Goal: Task Accomplishment & Management: Complete application form

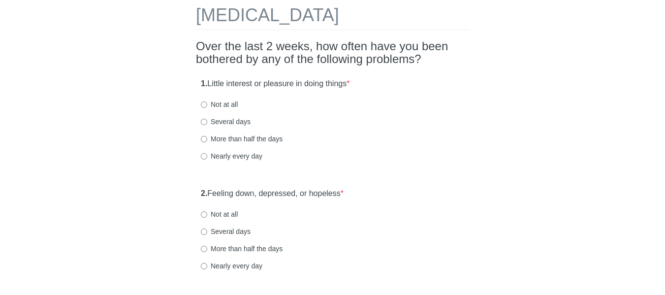
scroll to position [49, 0]
click at [205, 122] on input "Several days" at bounding box center [204, 122] width 6 height 6
radio input "true"
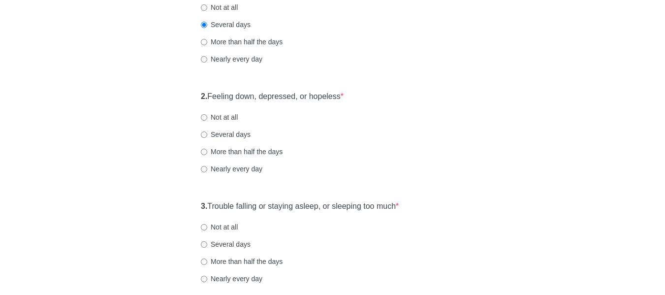
scroll to position [148, 0]
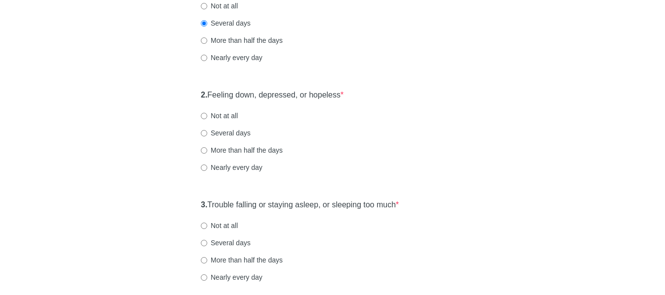
click at [201, 92] on strong "2." at bounding box center [204, 95] width 6 height 8
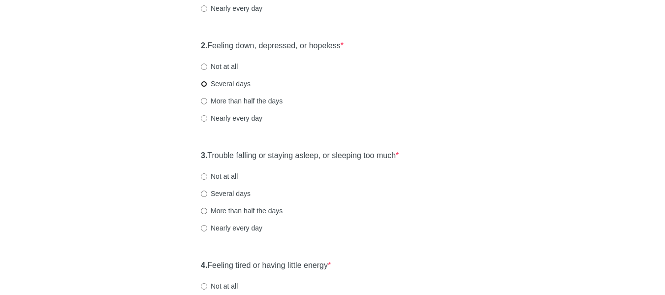
click at [203, 85] on input "Several days" at bounding box center [204, 84] width 6 height 6
radio input "true"
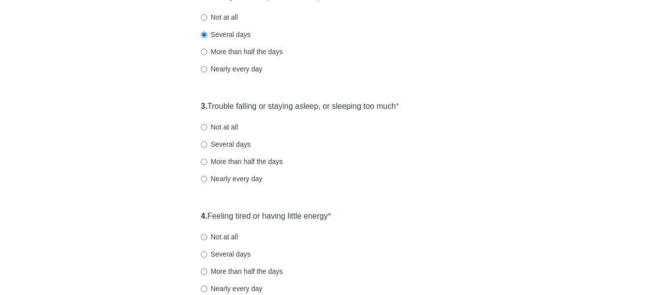
scroll to position [295, 0]
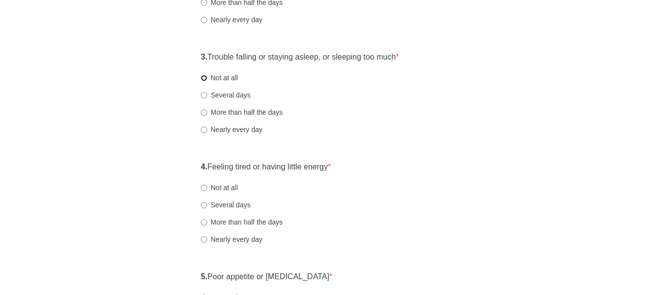
click at [204, 77] on input "Not at all" at bounding box center [204, 78] width 6 height 6
radio input "true"
click at [195, 165] on div "[MEDICAL_DATA] Over the last 2 weeks, how often have you been bothered by any o…" at bounding box center [332, 299] width 288 height 1119
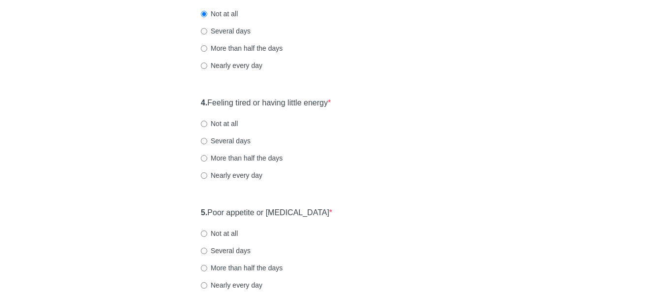
scroll to position [344, 0]
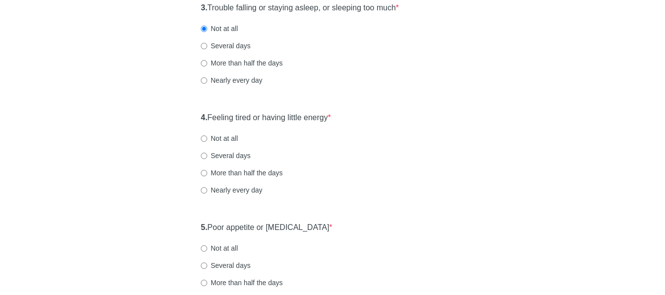
click at [198, 117] on div "4. Feeling tired or having little energy * Not at all Several days More than ha…" at bounding box center [332, 158] width 273 height 102
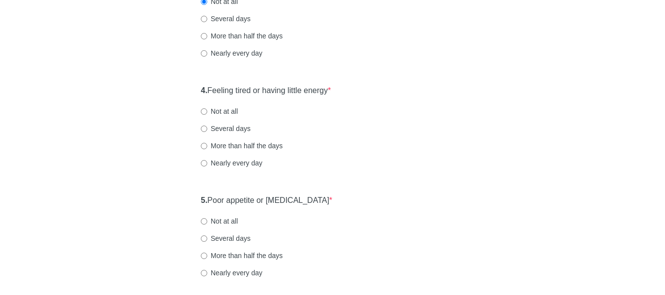
scroll to position [393, 0]
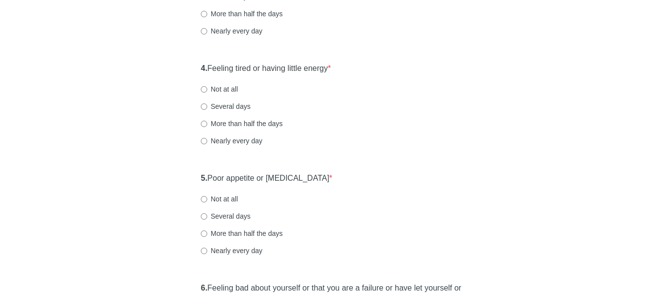
click at [199, 70] on div "4. Feeling tired or having little energy * Not at all Several days More than ha…" at bounding box center [332, 109] width 273 height 102
click at [201, 105] on input "Several days" at bounding box center [204, 106] width 6 height 6
radio input "true"
click at [193, 176] on div "[MEDICAL_DATA] Over the last 2 weeks, how often have you been bothered by any o…" at bounding box center [332, 200] width 288 height 1119
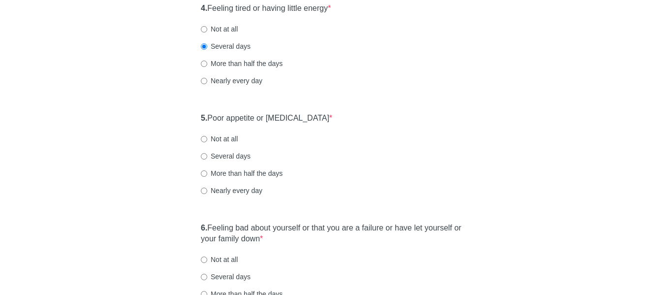
scroll to position [492, 0]
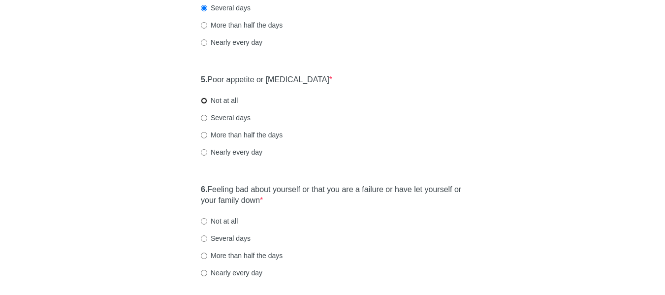
click at [203, 101] on input "Not at all" at bounding box center [204, 100] width 6 height 6
radio input "true"
click at [190, 191] on div "[MEDICAL_DATA] Over the last 2 weeks, how often have you been bothered by any o…" at bounding box center [332, 102] width 288 height 1119
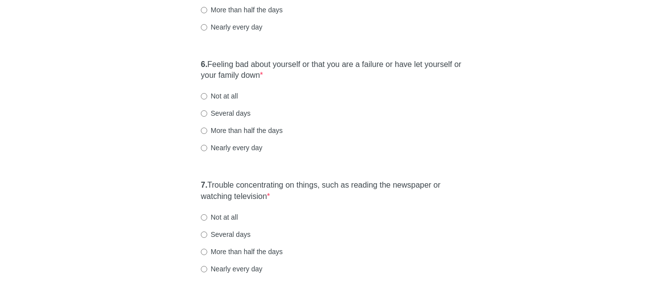
scroll to position [639, 0]
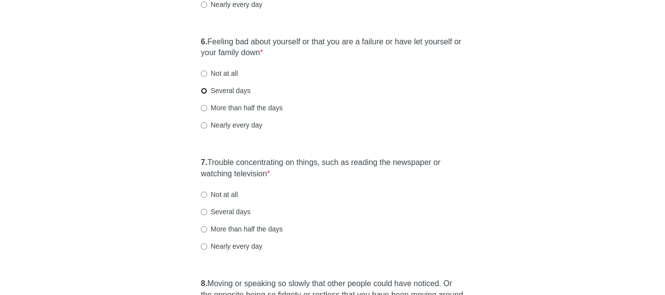
click at [202, 91] on input "Several days" at bounding box center [204, 91] width 6 height 6
radio input "true"
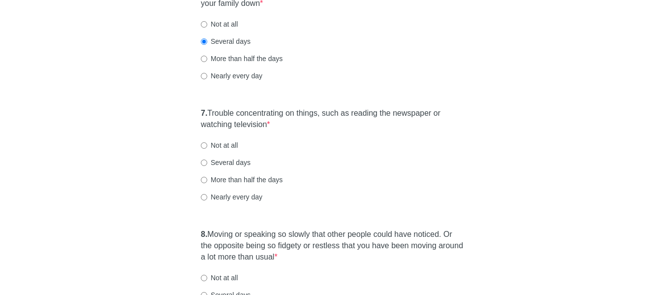
scroll to position [738, 0]
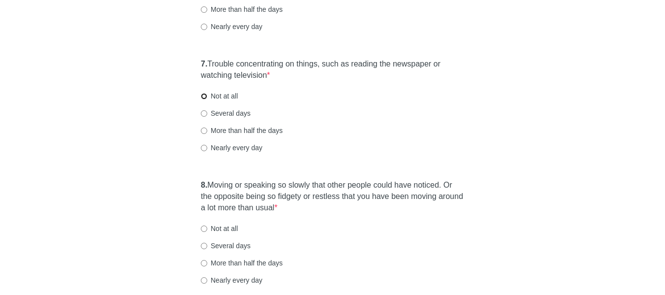
click at [203, 95] on input "Not at all" at bounding box center [204, 96] width 6 height 6
radio input "true"
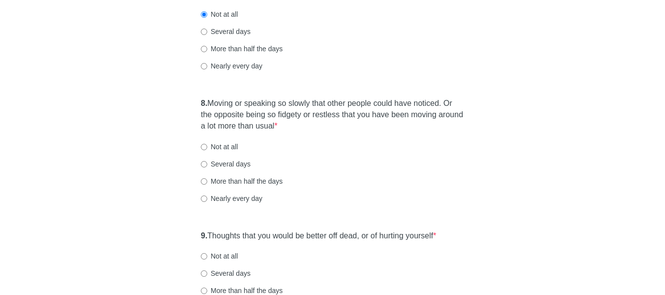
scroll to position [836, 0]
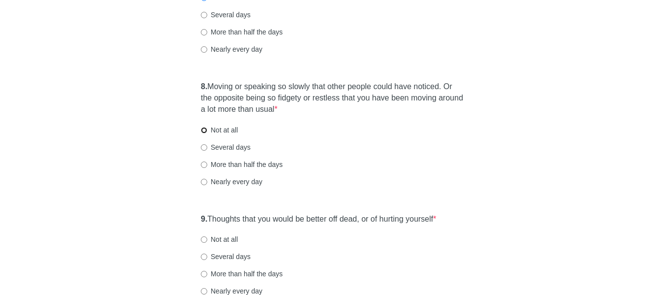
click at [205, 129] on input "Not at all" at bounding box center [204, 130] width 6 height 6
radio input "true"
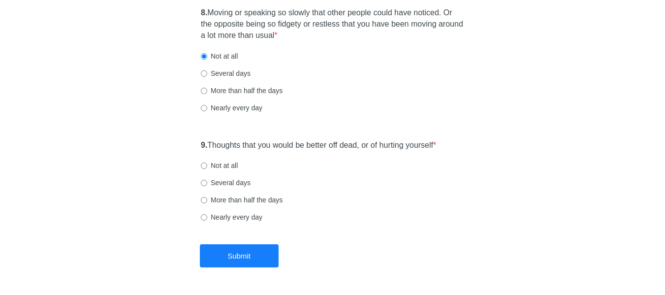
scroll to position [935, 0]
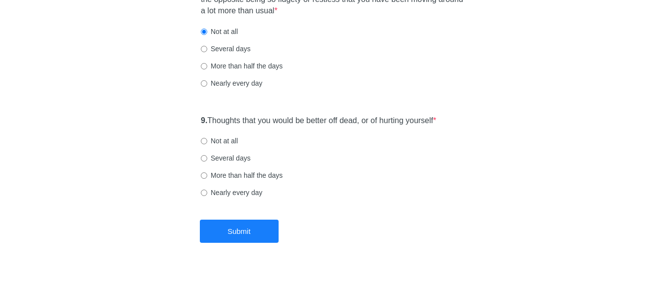
click at [197, 121] on div "9. Thoughts that you would be better off dead, or of hurting yourself * Not at …" at bounding box center [332, 161] width 273 height 102
click at [206, 140] on input "Not at all" at bounding box center [204, 141] width 6 height 6
radio input "true"
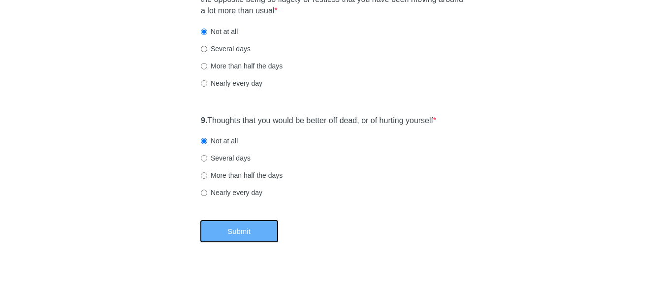
click at [244, 229] on button "Submit" at bounding box center [239, 230] width 79 height 23
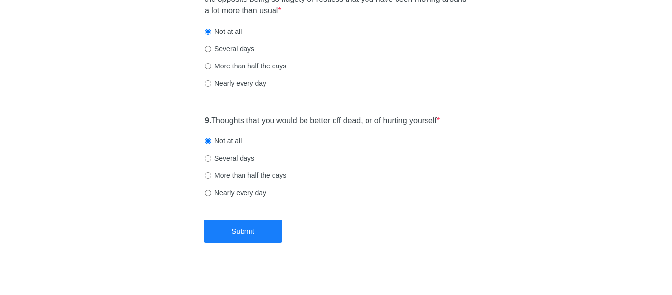
scroll to position [0, 0]
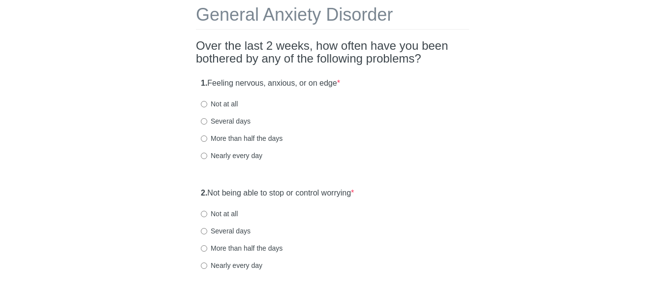
scroll to position [38, 0]
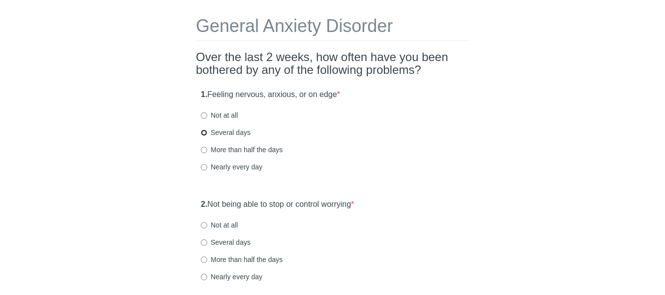
click at [204, 130] on input "Several days" at bounding box center [204, 132] width 6 height 6
radio input "true"
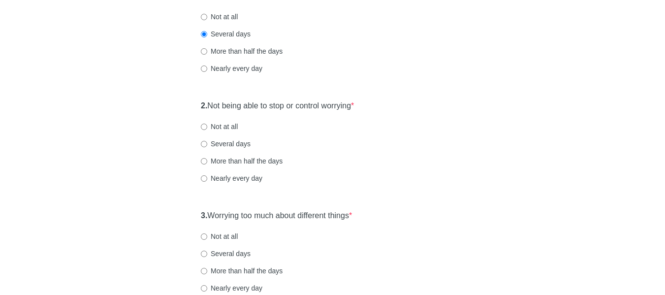
scroll to position [186, 0]
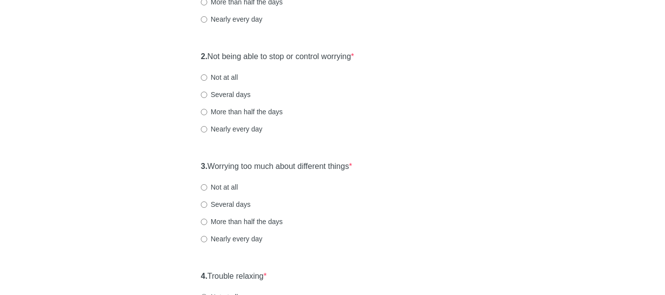
click at [199, 56] on div "2. Not being able to stop or control worrying * Not at all Several days More th…" at bounding box center [332, 97] width 273 height 102
click at [204, 96] on input "Several days" at bounding box center [204, 94] width 6 height 6
radio input "true"
click at [187, 166] on div "General Anxiety Disorder Over the last 2 weeks, how often have you been bothere…" at bounding box center [332, 276] width 575 height 855
click at [203, 189] on input "Not at all" at bounding box center [204, 187] width 6 height 6
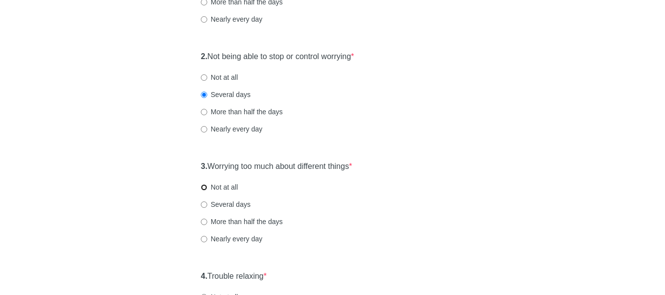
radio input "true"
click at [196, 167] on div "3. Worrying too much about different things * Not at all Several days More than…" at bounding box center [332, 207] width 273 height 102
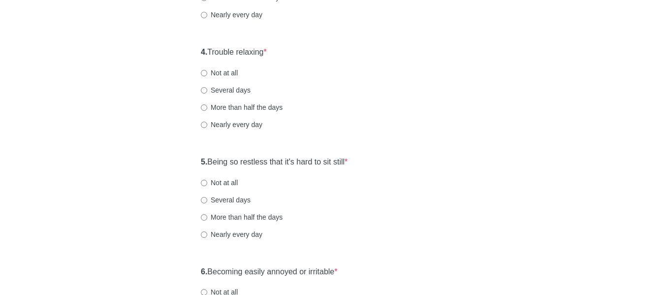
scroll to position [432, 0]
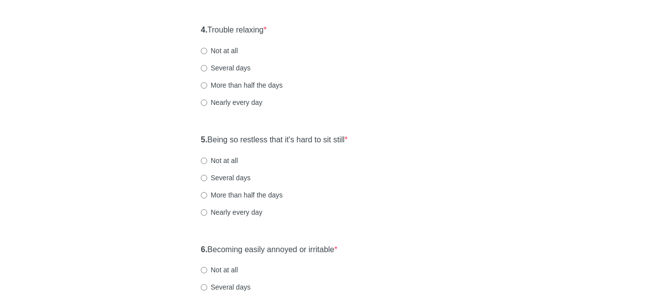
click at [200, 29] on div "4. Trouble relaxing * Not at all Several days More than half the days Nearly ev…" at bounding box center [332, 71] width 273 height 102
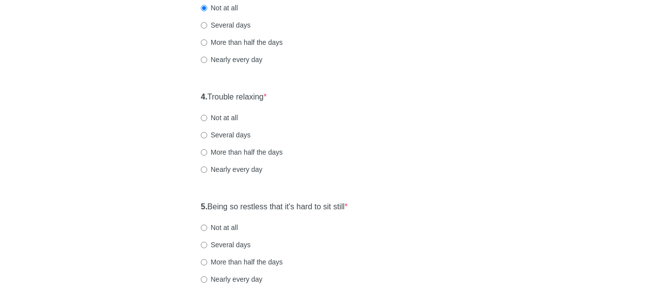
scroll to position [383, 0]
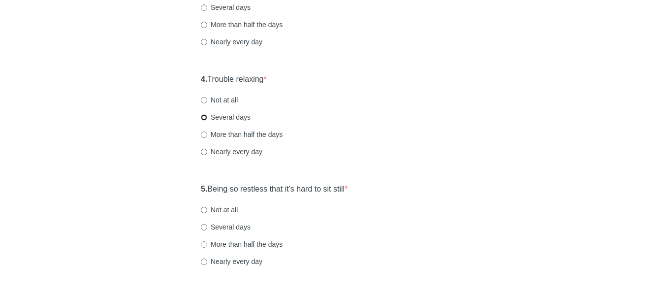
click at [204, 117] on input "Several days" at bounding box center [204, 117] width 6 height 6
radio input "true"
click at [194, 186] on div "General Anxiety Disorder Over the last 2 weeks, how often have you been bothere…" at bounding box center [332, 79] width 288 height 855
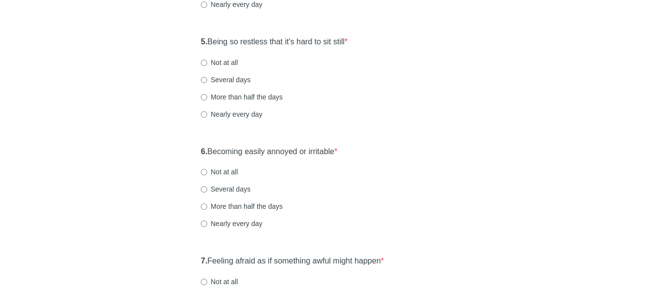
scroll to position [530, 0]
click at [203, 60] on input "Not at all" at bounding box center [204, 62] width 6 height 6
radio input "true"
click at [196, 149] on div "6. Becoming easily annoyed or irritable * Not at all Several days More than hal…" at bounding box center [332, 192] width 273 height 102
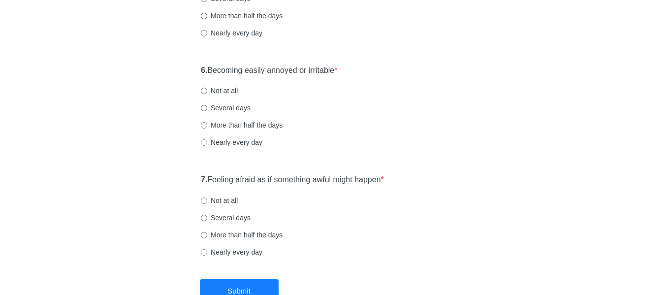
scroll to position [629, 0]
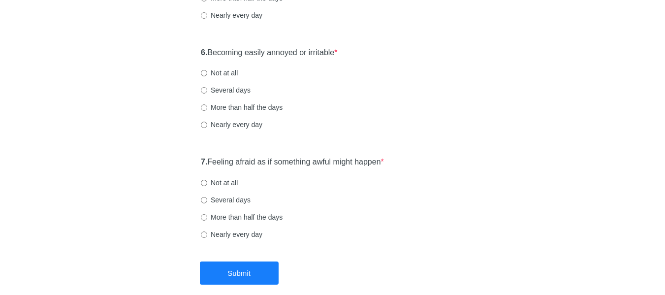
click at [200, 108] on div "6. Becoming easily annoyed or irritable * Not at all Several days More than hal…" at bounding box center [332, 93] width 273 height 102
click at [206, 107] on input "More than half the days" at bounding box center [204, 107] width 6 height 6
radio input "true"
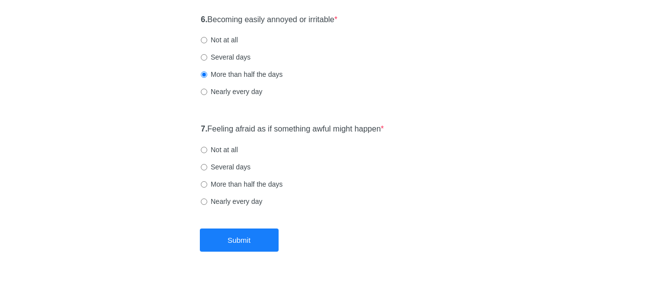
scroll to position [678, 0]
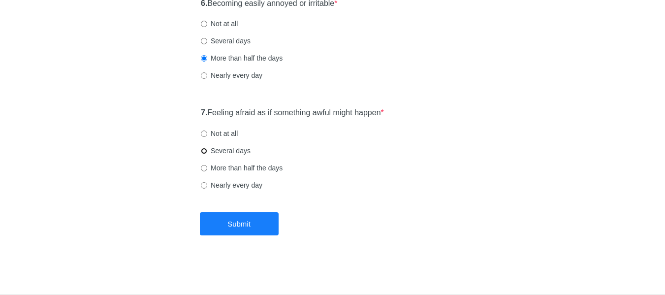
click at [201, 151] on input "Several days" at bounding box center [204, 151] width 6 height 6
radio input "true"
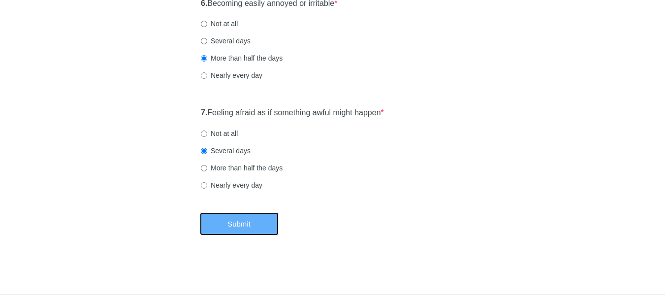
click at [262, 225] on button "Submit" at bounding box center [239, 223] width 79 height 23
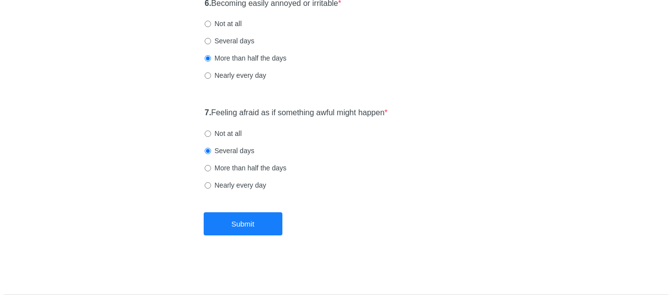
scroll to position [0, 0]
